Goal: Transaction & Acquisition: Purchase product/service

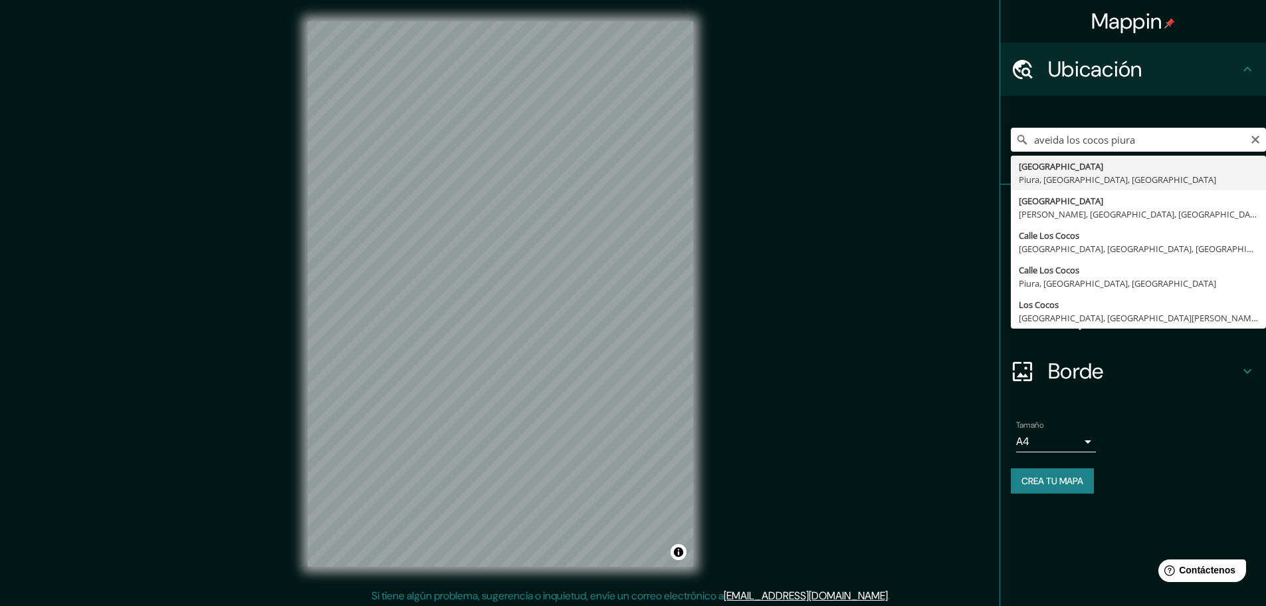
type input "[GEOGRAPHIC_DATA], [GEOGRAPHIC_DATA], [GEOGRAPHIC_DATA], [GEOGRAPHIC_DATA]"
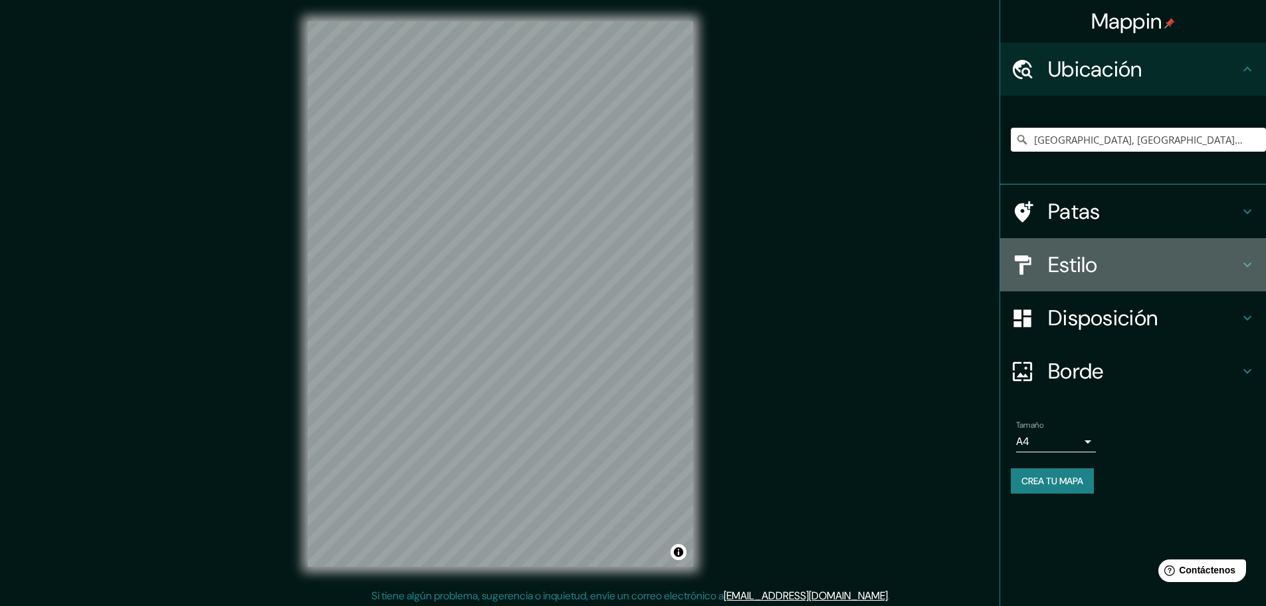
click at [1085, 262] on font "Estilo" at bounding box center [1073, 265] width 50 height 28
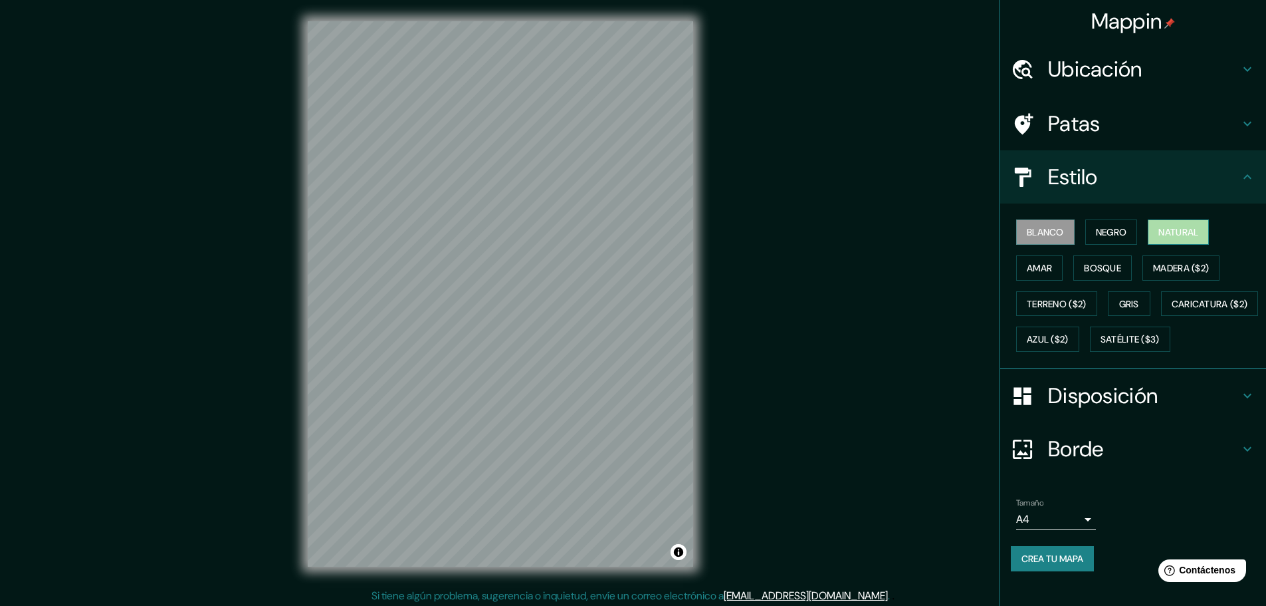
click at [1161, 232] on font "Natural" at bounding box center [1179, 232] width 40 height 12
click at [1101, 346] on font "Satélite ($3)" at bounding box center [1130, 340] width 59 height 12
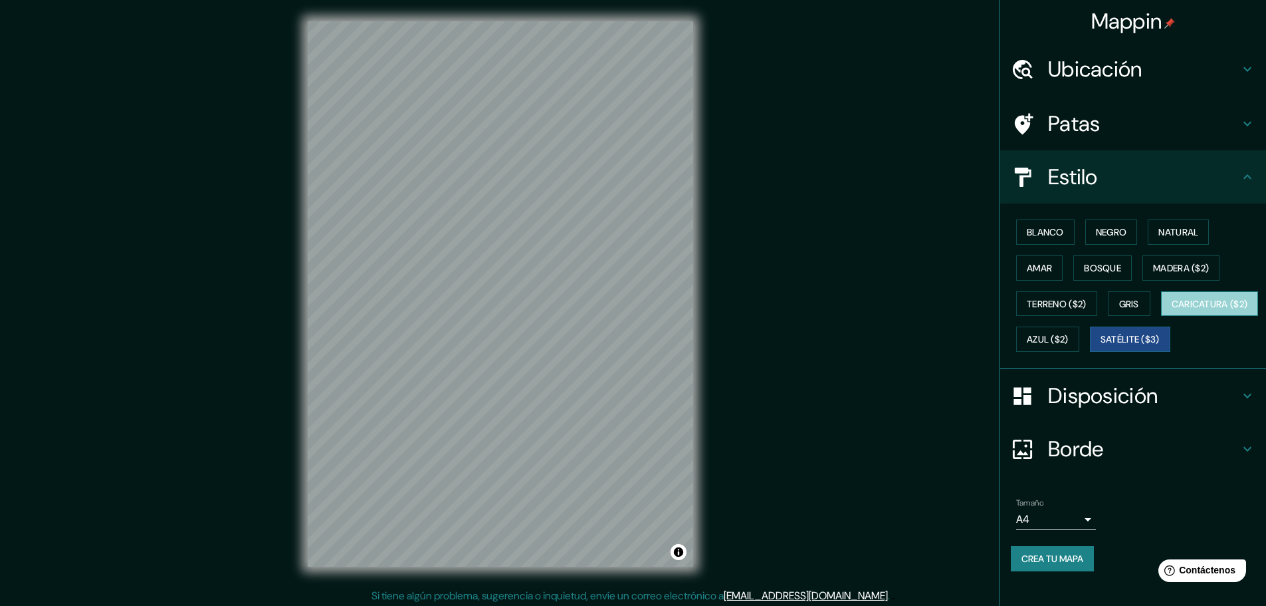
click at [1172, 310] on font "Caricatura ($2)" at bounding box center [1210, 304] width 76 height 12
click at [1069, 340] on font "Azul ($2)" at bounding box center [1048, 340] width 42 height 12
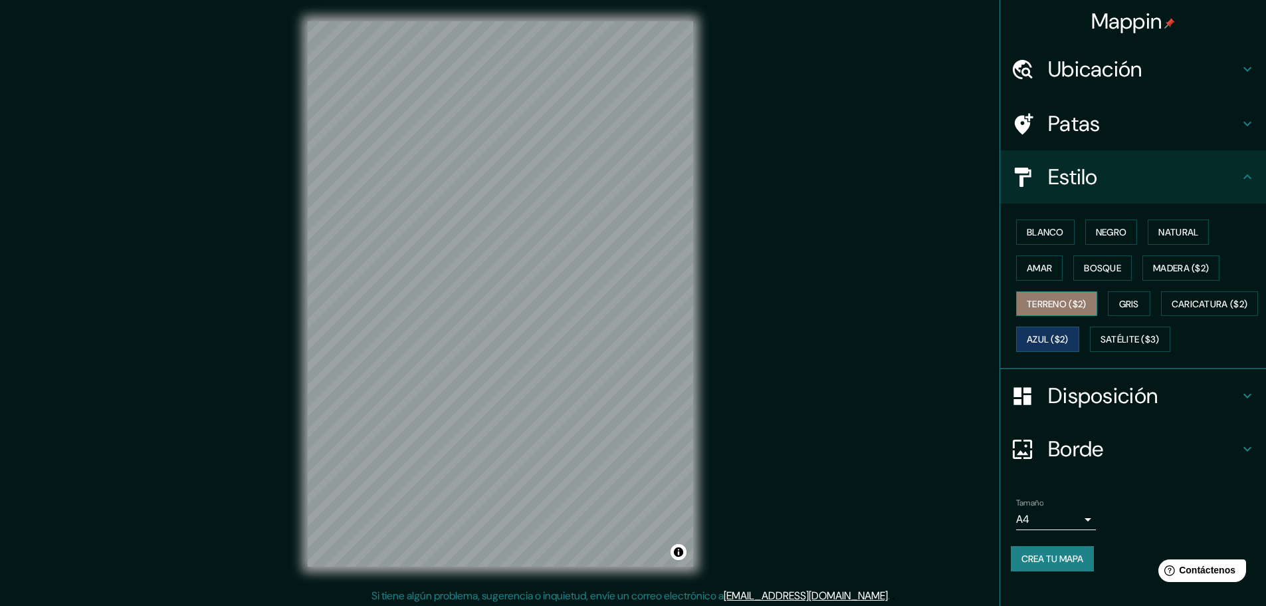
click at [1050, 308] on font "Terreno ($2)" at bounding box center [1057, 304] width 60 height 12
click at [1101, 346] on font "Satélite ($3)" at bounding box center [1130, 340] width 59 height 12
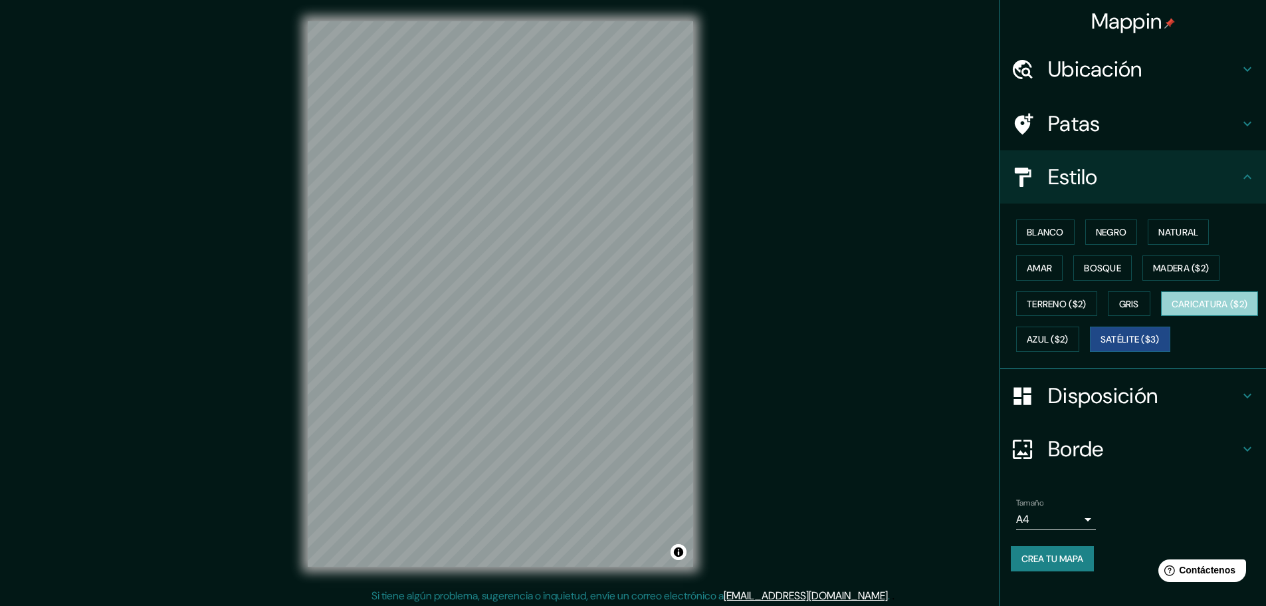
click at [1172, 310] on font "Caricatura ($2)" at bounding box center [1210, 304] width 76 height 12
click at [1169, 271] on font "Madera ($2)" at bounding box center [1181, 268] width 56 height 12
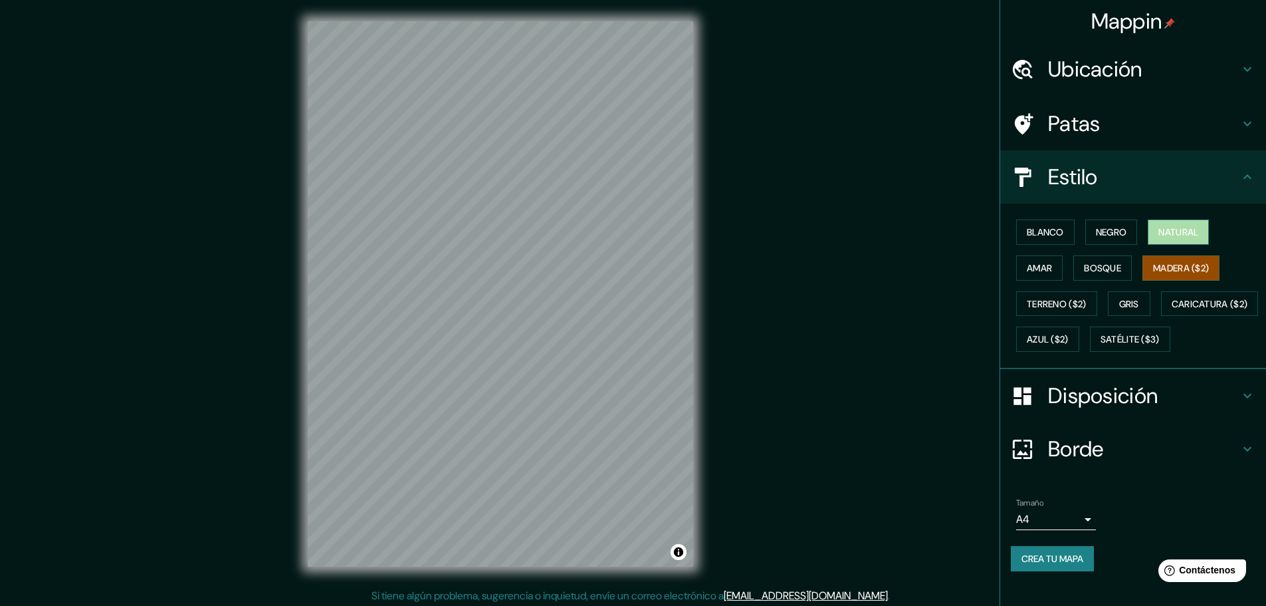
click at [1163, 236] on font "Natural" at bounding box center [1179, 232] width 40 height 12
click at [1118, 231] on font "Negro" at bounding box center [1111, 232] width 31 height 12
click at [1049, 237] on font "Blanco" at bounding box center [1045, 232] width 37 height 12
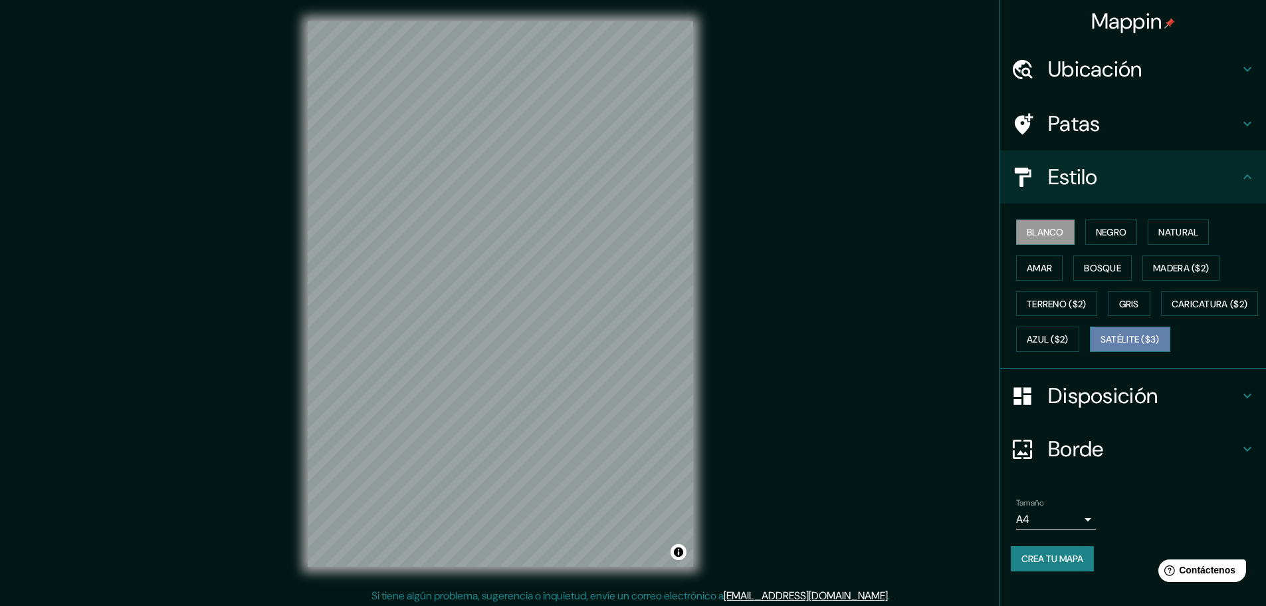
click at [1101, 346] on font "Satélite ($3)" at bounding box center [1130, 340] width 59 height 12
click at [1044, 230] on font "Blanco" at bounding box center [1045, 232] width 37 height 12
click at [1101, 346] on font "Satélite ($3)" at bounding box center [1130, 340] width 59 height 12
